Goal: Navigation & Orientation: Find specific page/section

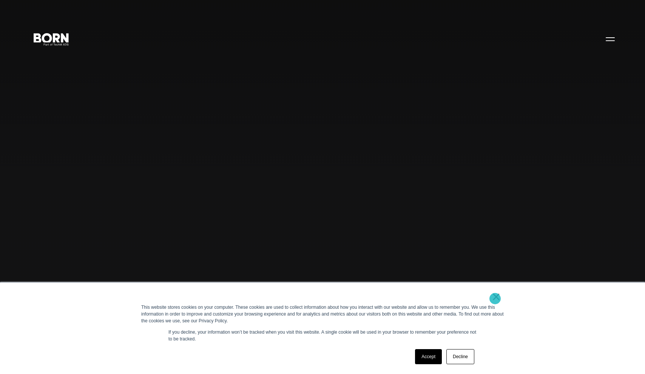
click at [495, 299] on link "×" at bounding box center [495, 297] width 9 height 7
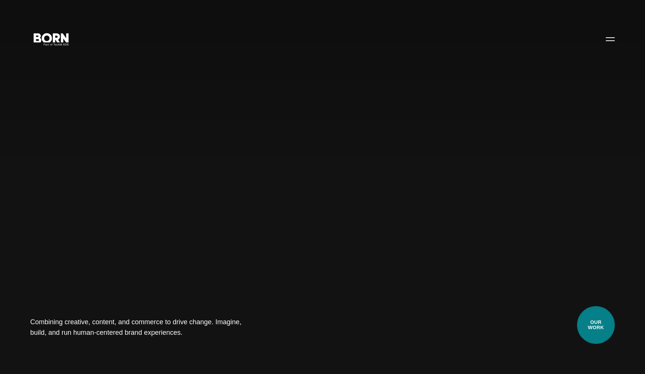
click at [605, 324] on link "Our Work" at bounding box center [596, 326] width 38 height 38
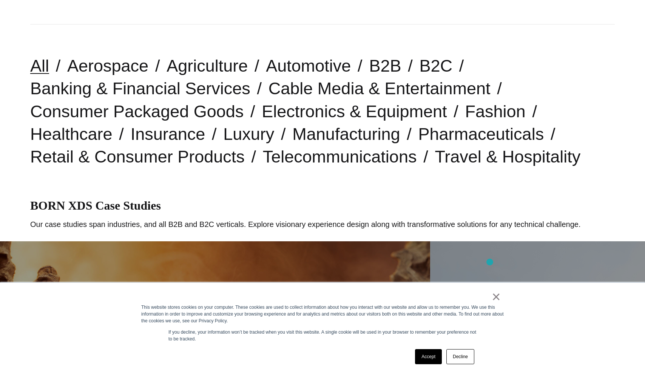
scroll to position [180, 0]
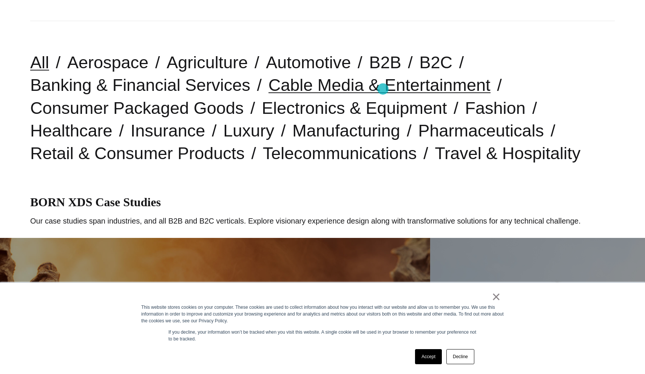
click at [383, 89] on link "Cable Media & Entertainment" at bounding box center [379, 84] width 222 height 19
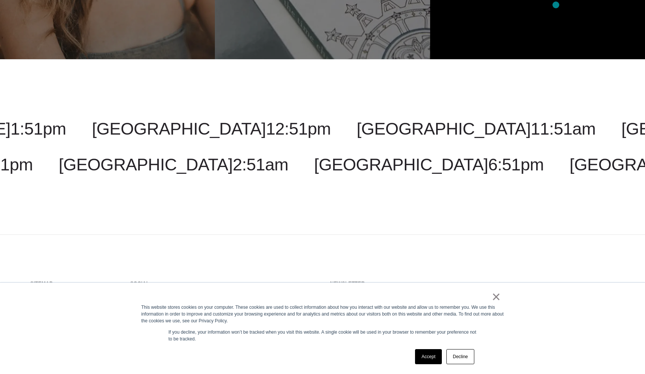
scroll to position [709, 0]
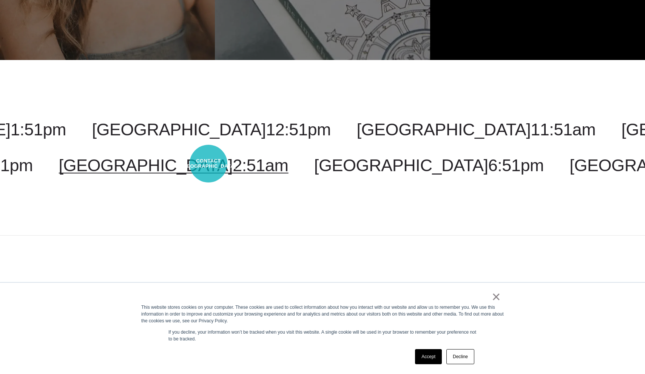
click at [208, 164] on link "[GEOGRAPHIC_DATA] 2:51am" at bounding box center [174, 165] width 230 height 19
select select "*****"
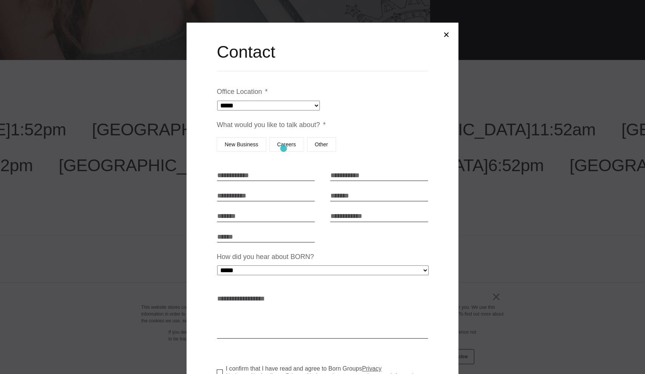
click at [283, 149] on label "Careers" at bounding box center [286, 144] width 35 height 14
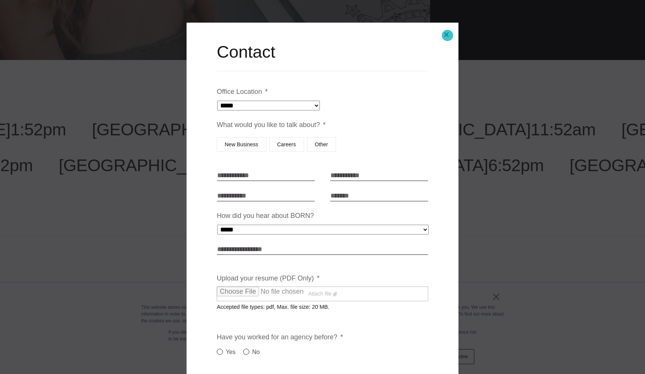
click at [447, 35] on button "Close modal" at bounding box center [446, 35] width 18 height 18
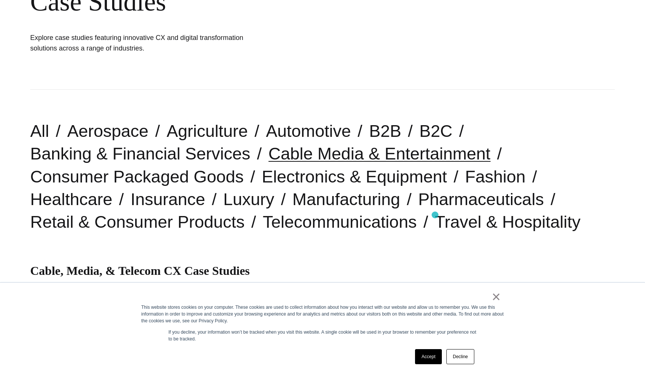
scroll to position [0, 0]
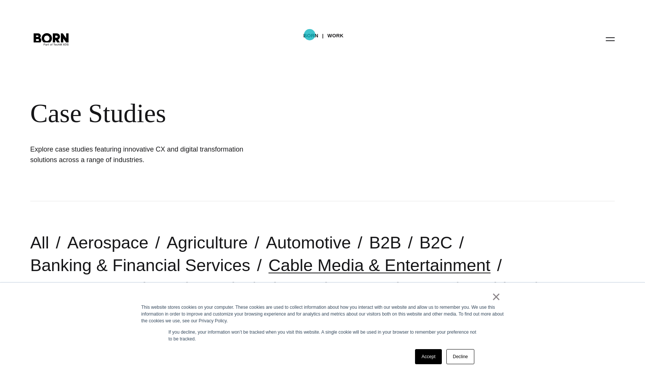
click at [310, 35] on link "BORN" at bounding box center [310, 35] width 15 height 11
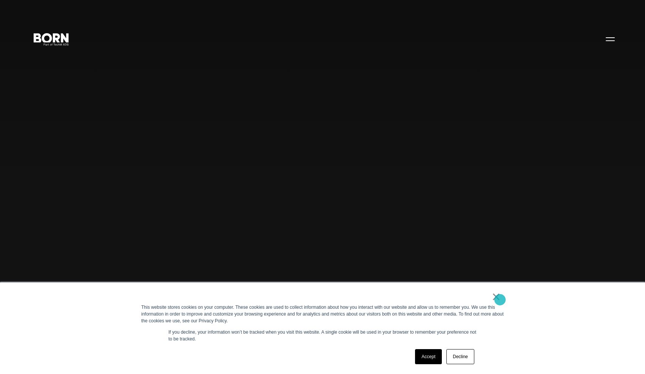
click at [500, 300] on link "×" at bounding box center [495, 297] width 9 height 7
